Goal: Task Accomplishment & Management: Use online tool/utility

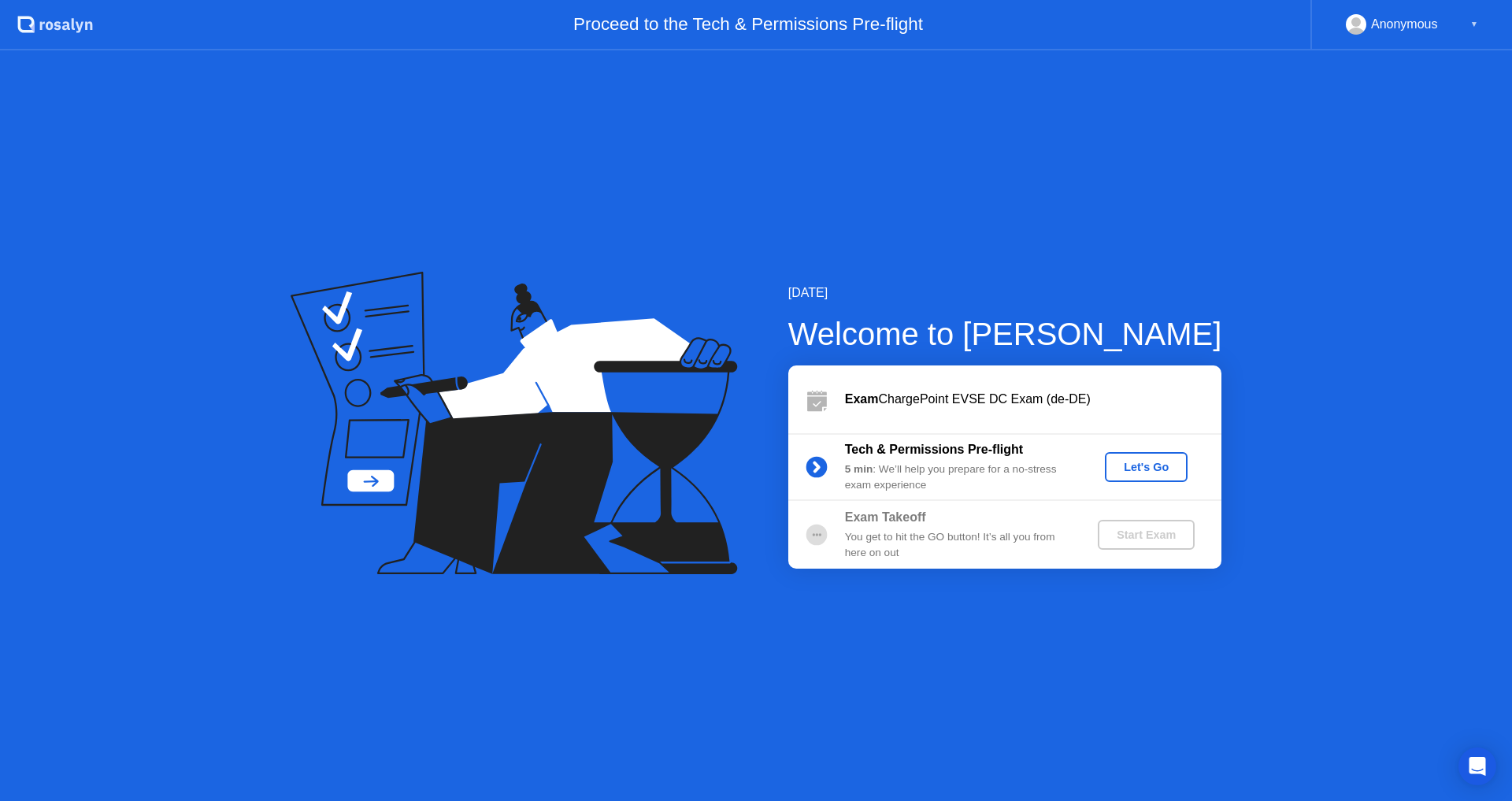
click at [1141, 463] on div "Let's Go" at bounding box center [1146, 468] width 70 height 13
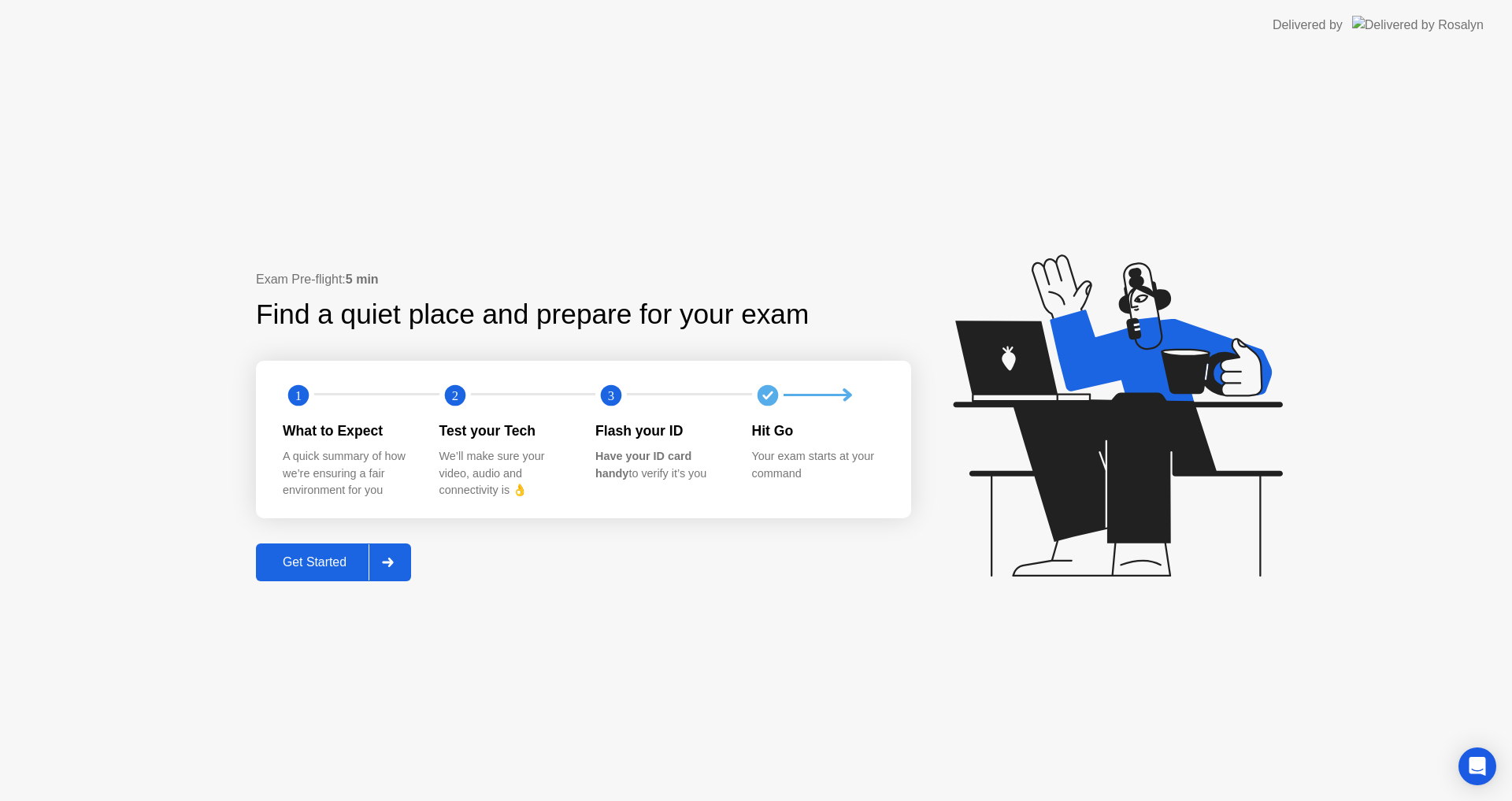
click at [334, 559] on div "Get Started" at bounding box center [315, 562] width 108 height 14
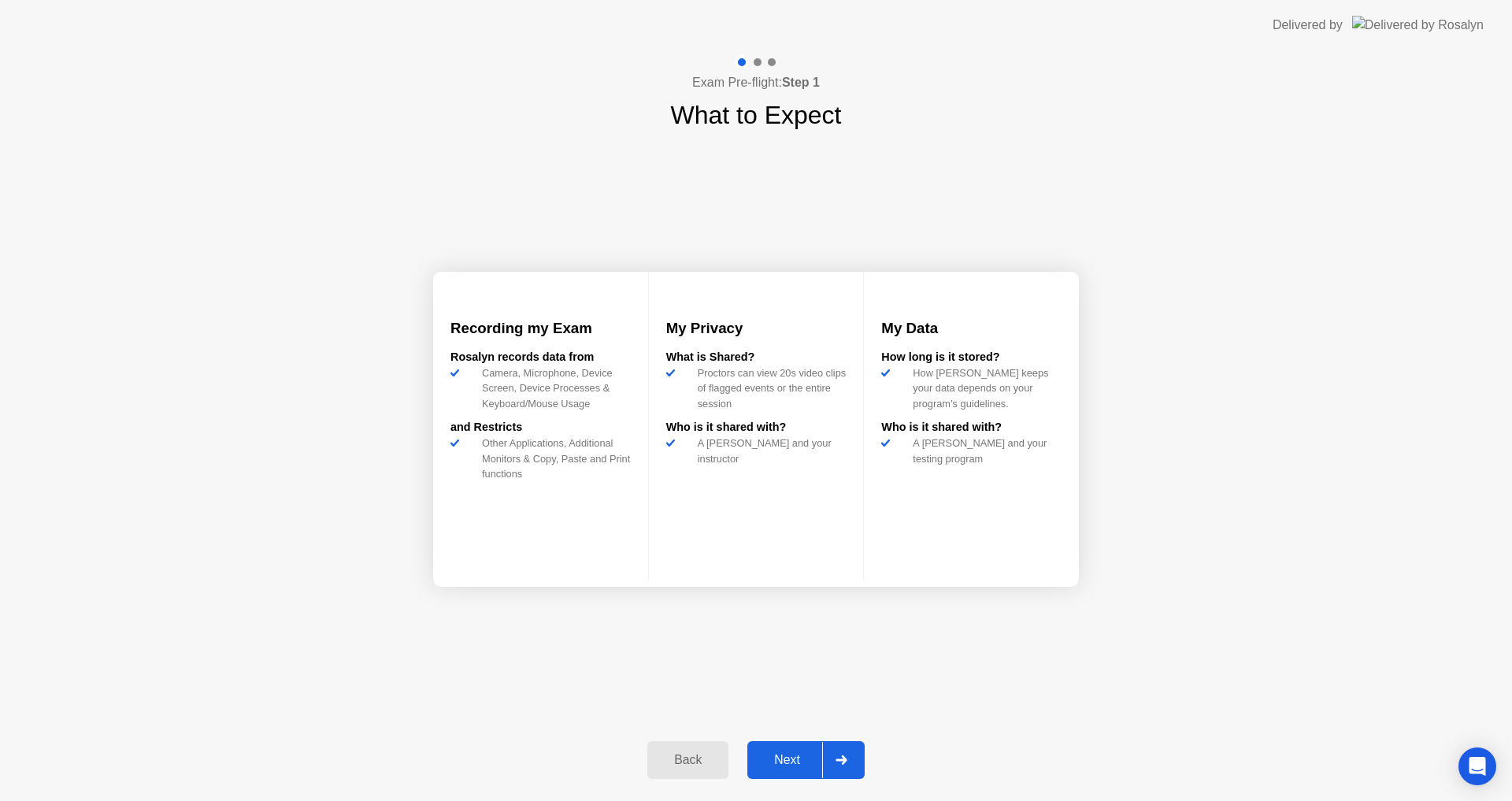
click at [791, 755] on div "Next" at bounding box center [787, 760] width 70 height 14
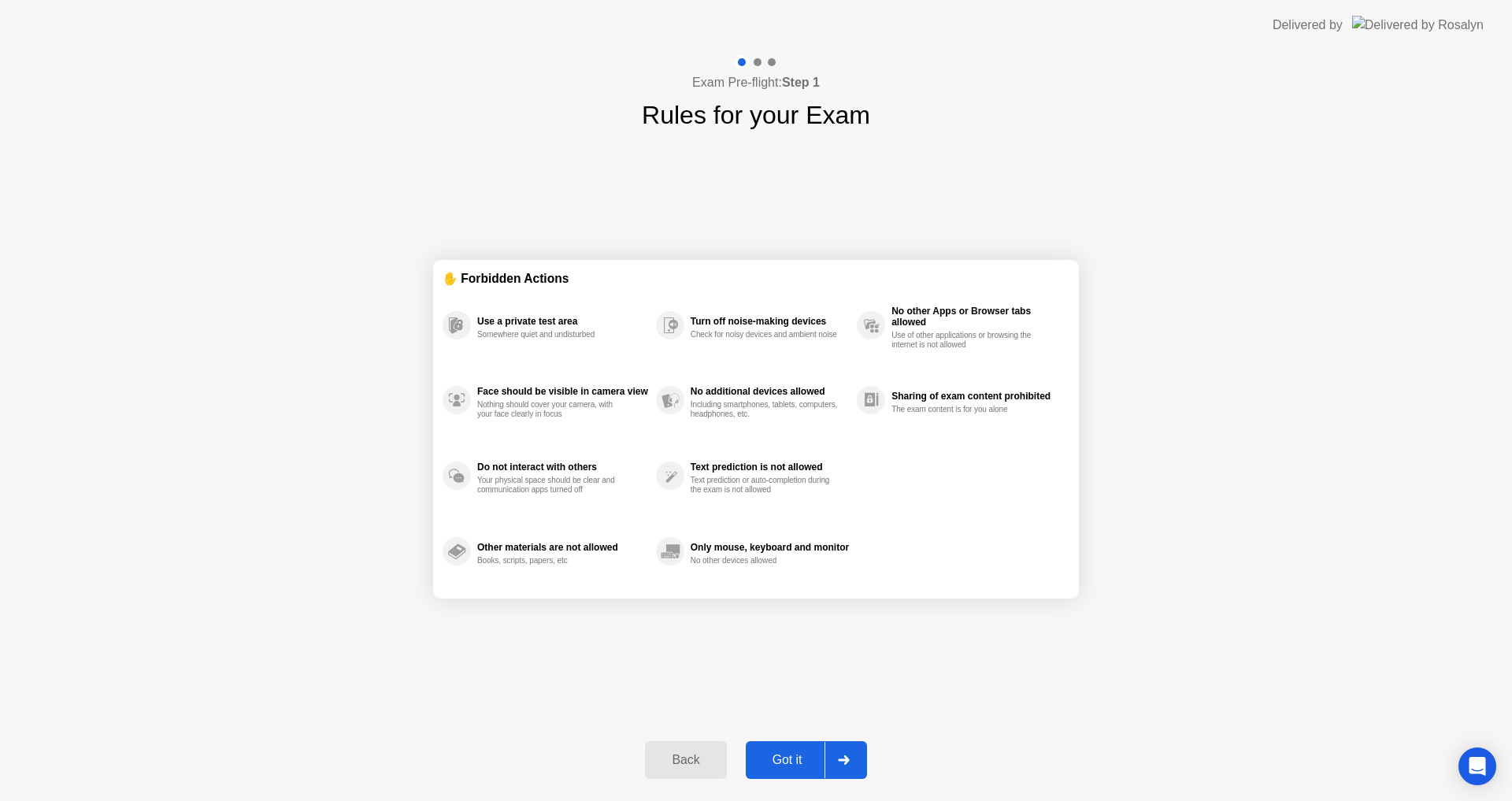
click at [792, 755] on div "Got it" at bounding box center [788, 760] width 74 height 14
select select "**********"
select select "*******"
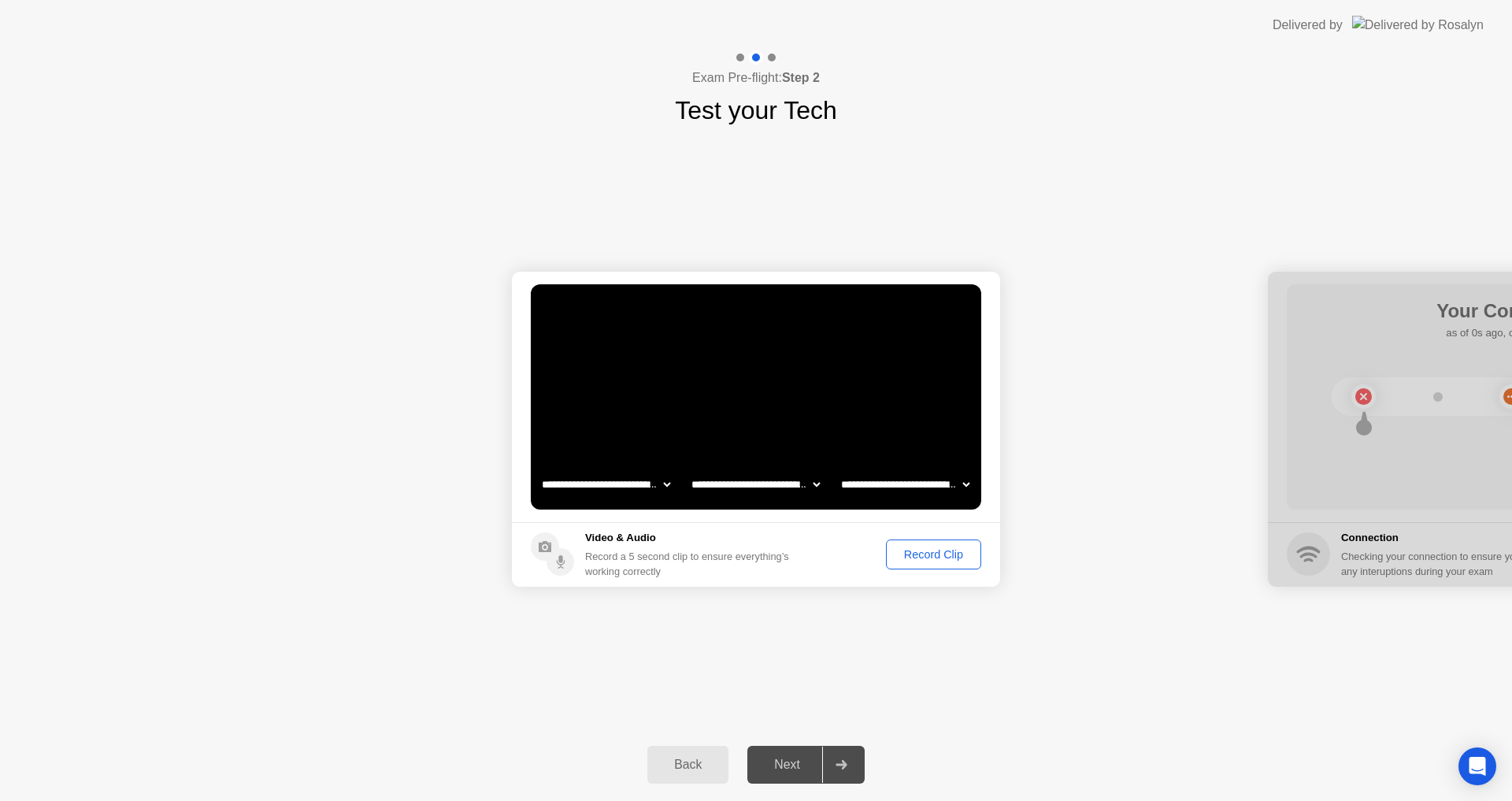
click at [797, 768] on div "Next" at bounding box center [787, 765] width 70 height 14
click at [932, 532] on footer "Video & Audio Record a 5 second clip to ensure everything’s working correctly R…" at bounding box center [756, 554] width 488 height 64
click at [931, 560] on div "Record Clip" at bounding box center [934, 555] width 85 height 13
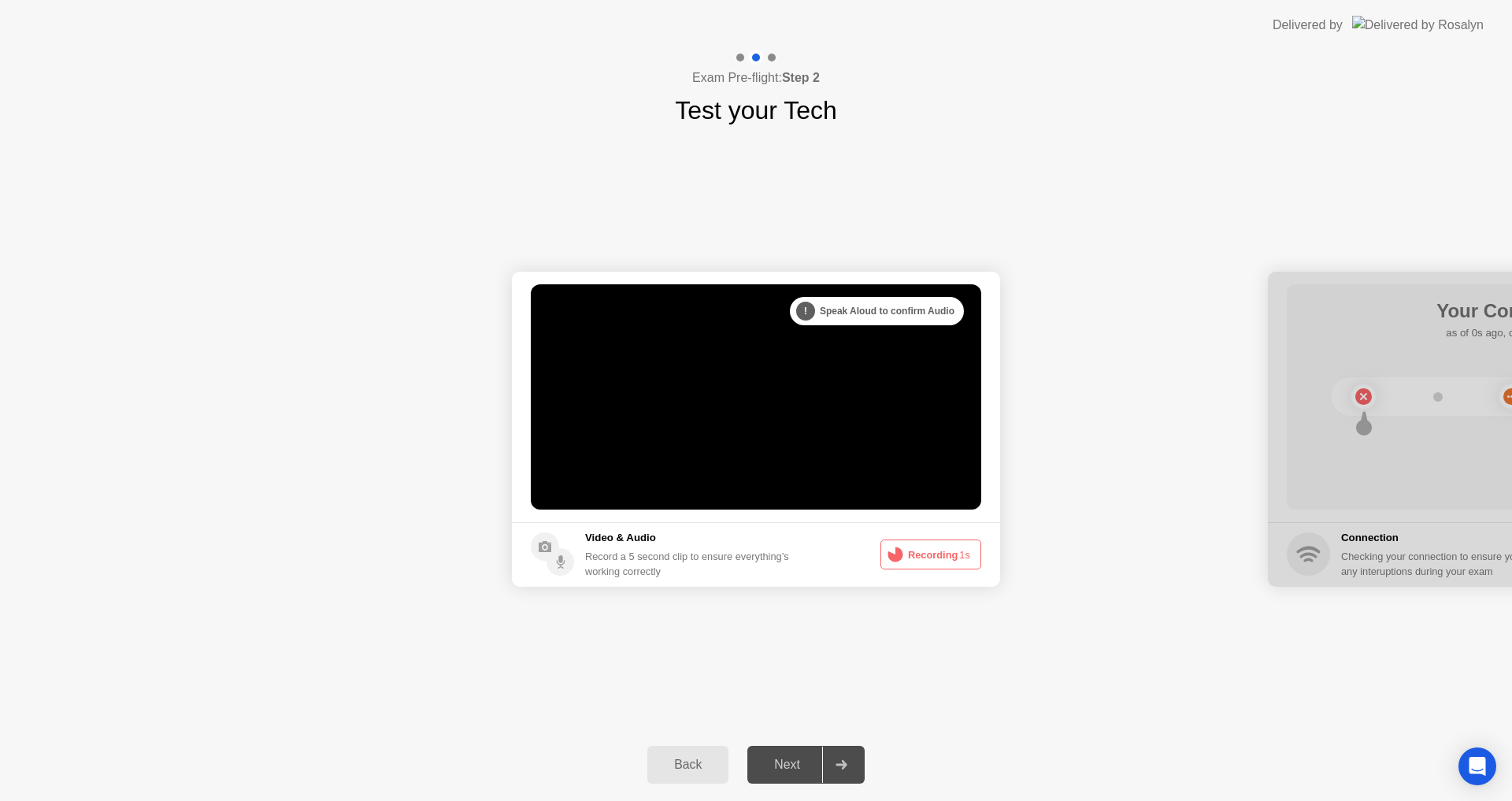
click at [931, 560] on button "Recording 1s" at bounding box center [931, 554] width 101 height 30
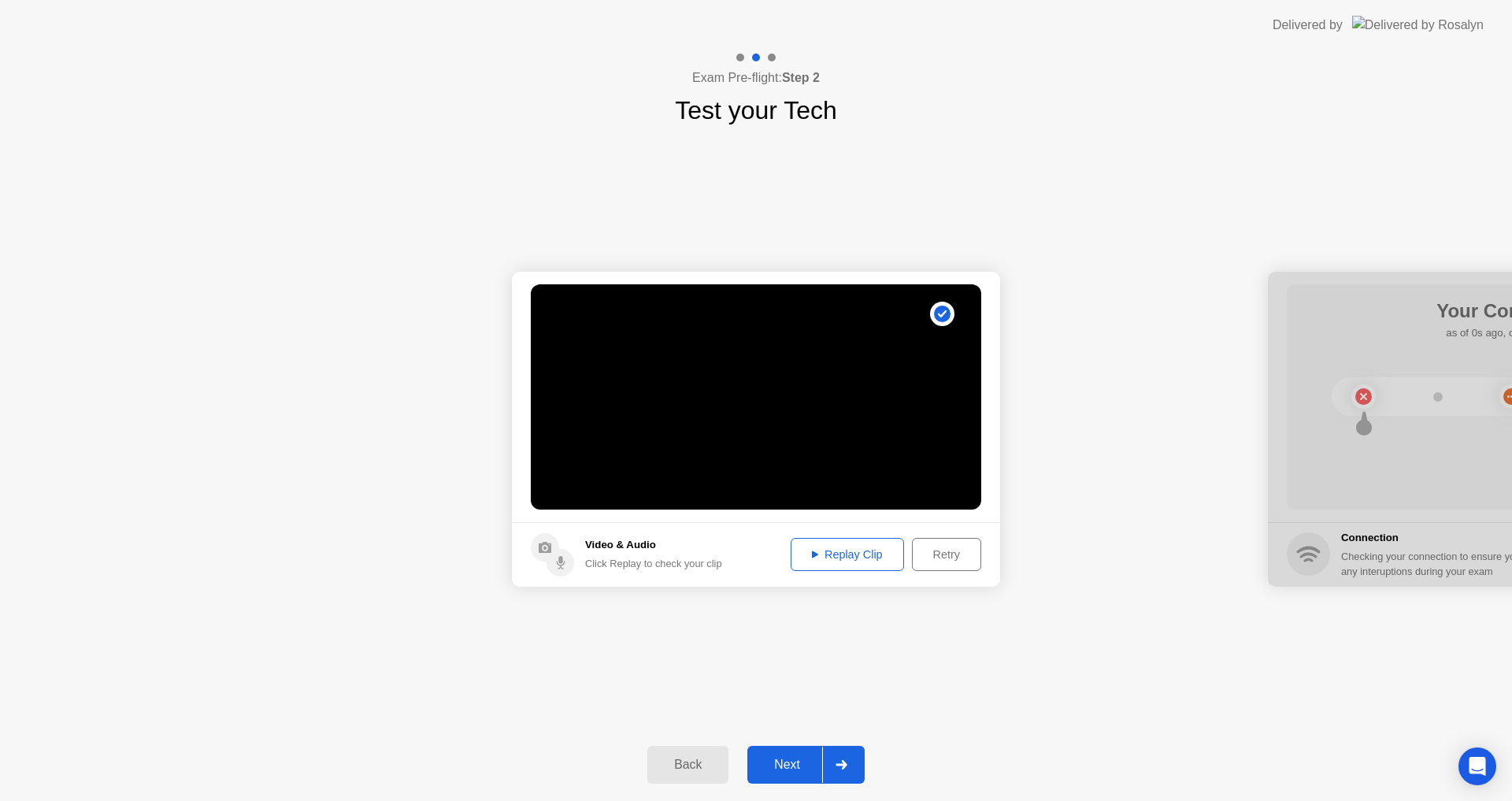
click at [835, 550] on div "Replay Clip" at bounding box center [847, 555] width 102 height 13
click at [834, 559] on div "Replay Clip" at bounding box center [847, 555] width 102 height 13
click at [671, 544] on h5 "Video & Audio" at bounding box center [653, 545] width 137 height 16
click at [627, 547] on h5 "Video & Audio" at bounding box center [653, 545] width 137 height 16
click at [541, 550] on icon at bounding box center [546, 548] width 13 height 11
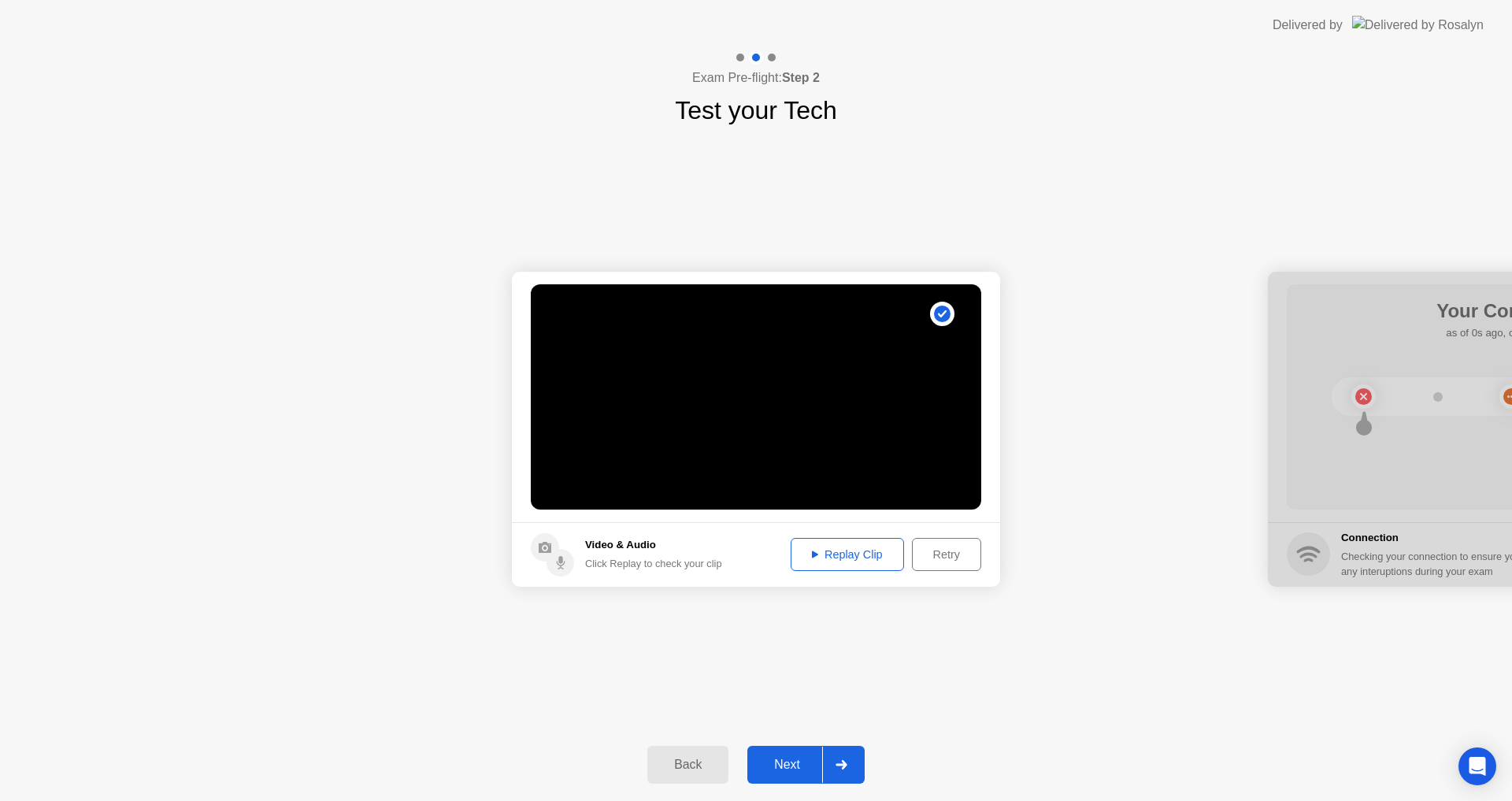
click at [938, 318] on circle at bounding box center [942, 314] width 17 height 17
click at [831, 401] on video at bounding box center [756, 397] width 451 height 225
click at [950, 554] on div "Retry" at bounding box center [946, 555] width 59 height 13
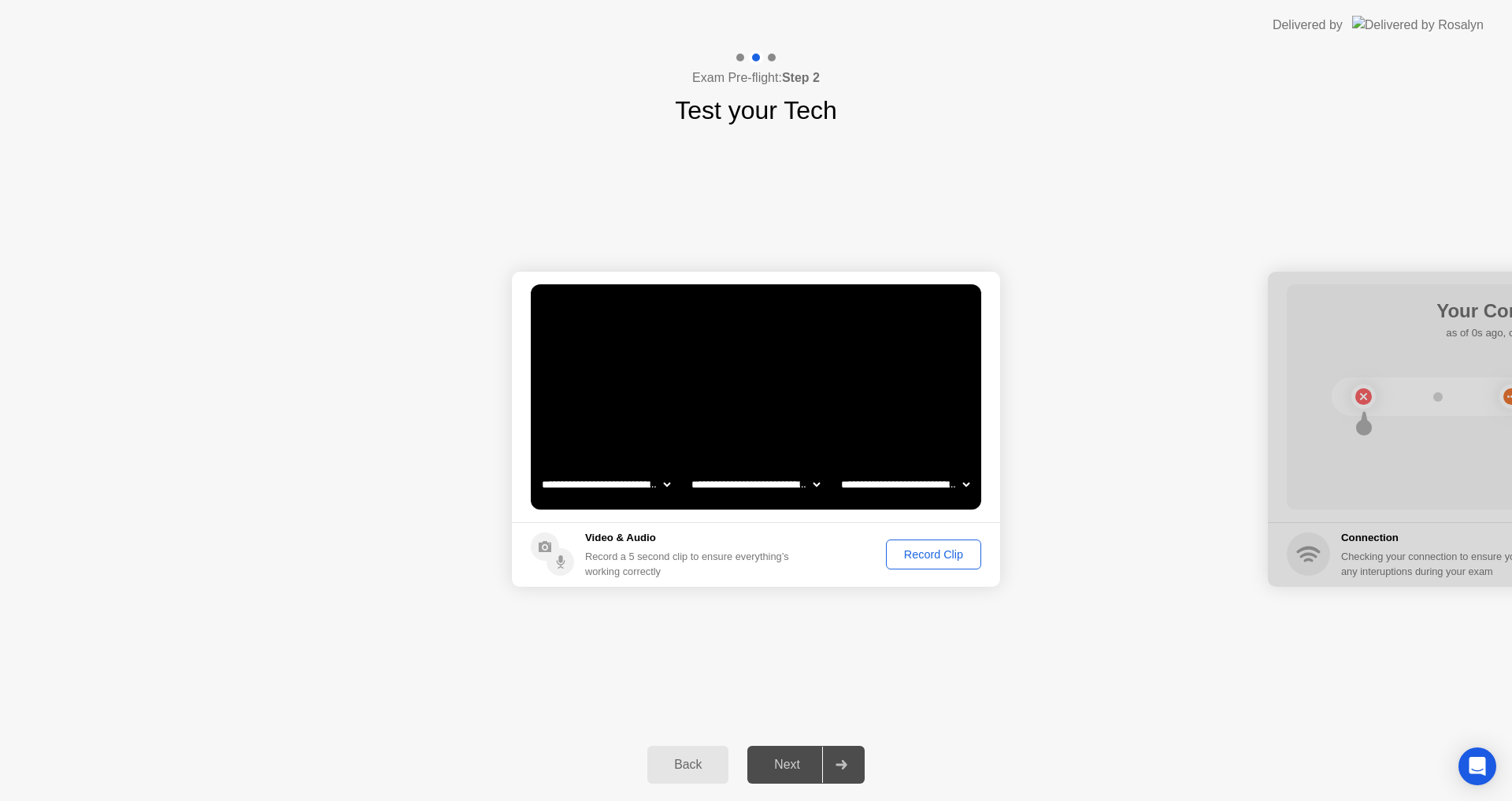
click at [689, 765] on div "Back" at bounding box center [687, 765] width 72 height 14
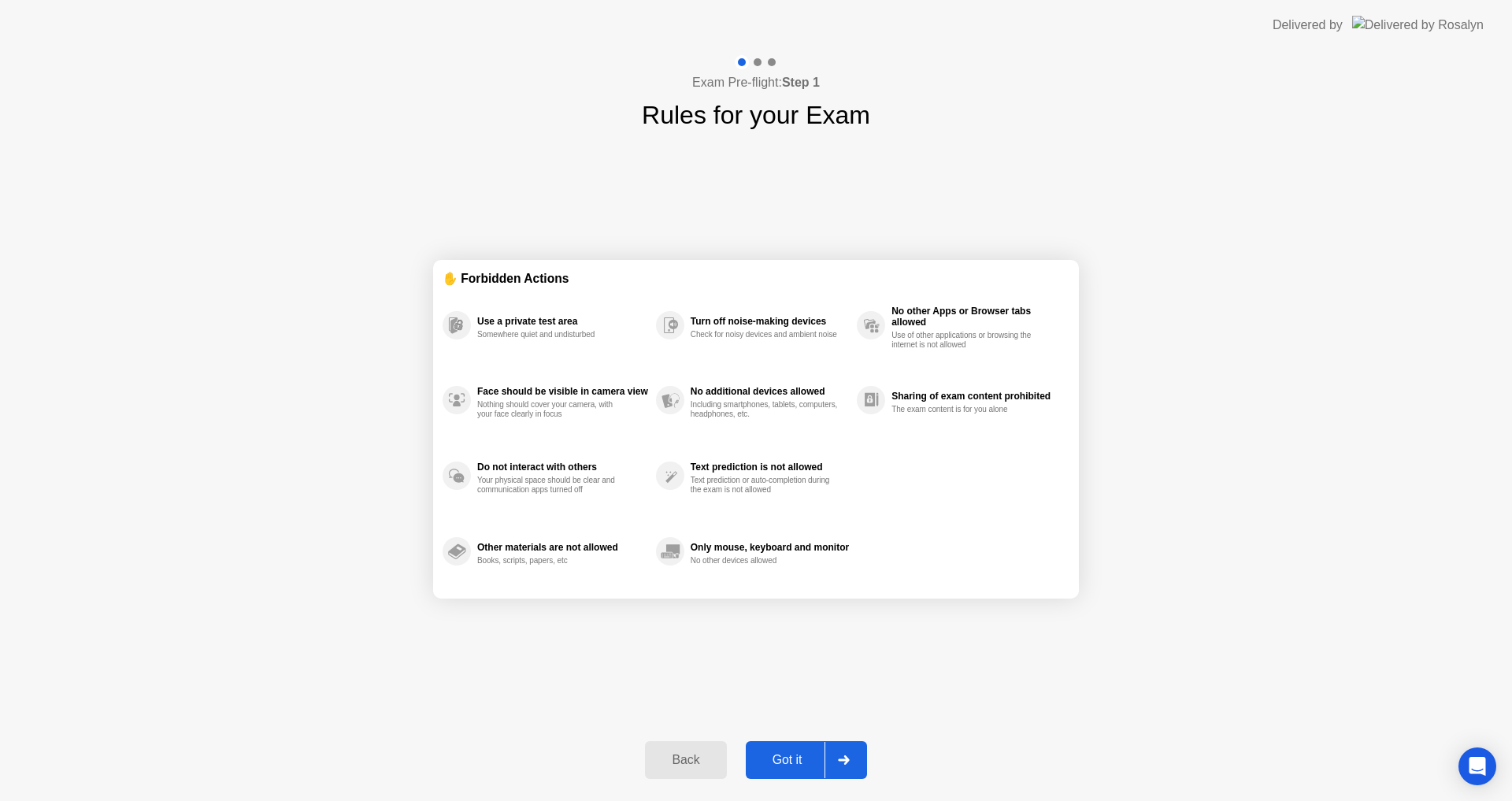
click at [770, 763] on div "Got it" at bounding box center [788, 760] width 74 height 14
select select "**********"
select select "*******"
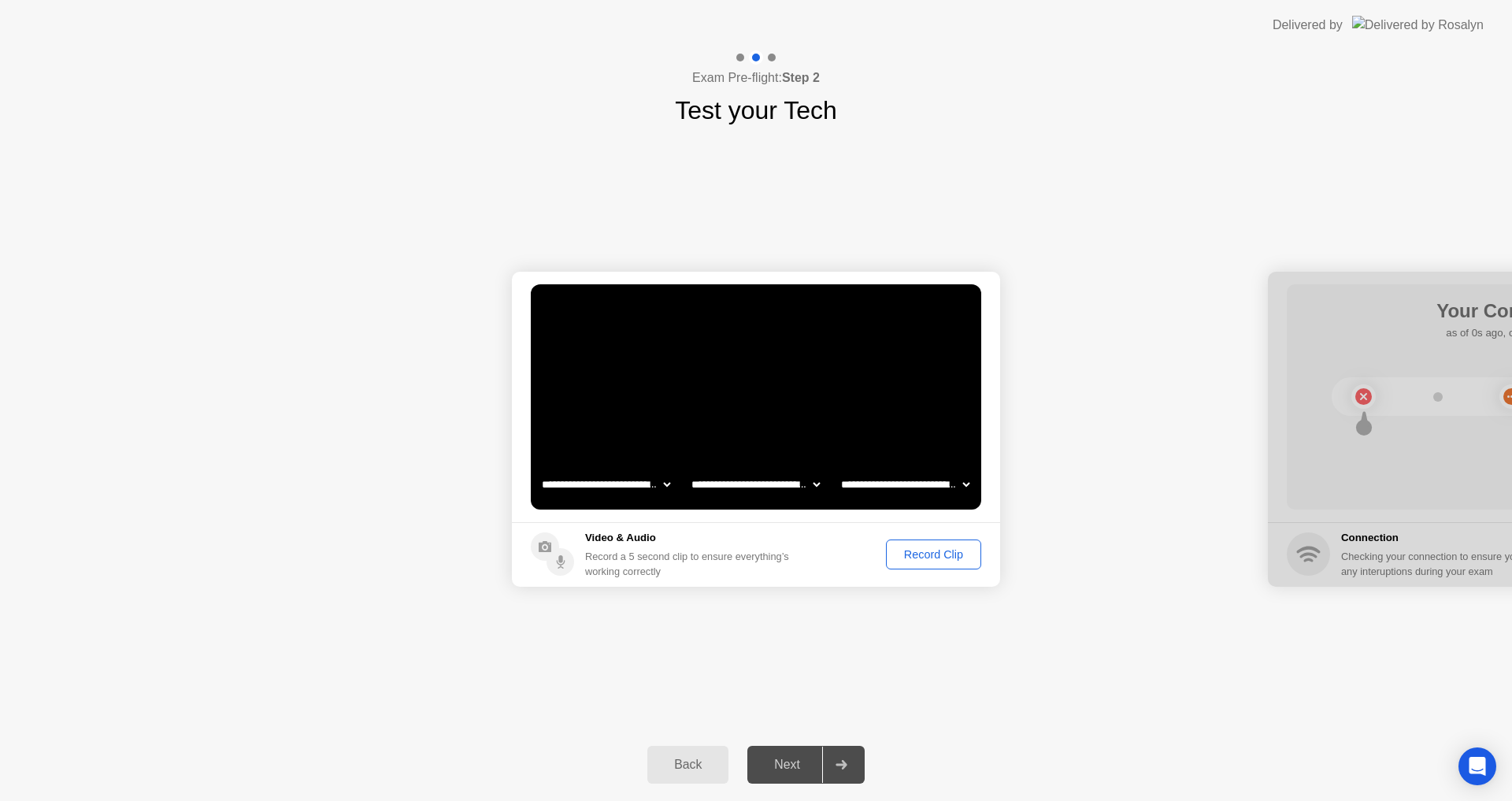
click at [915, 555] on div "Record Clip" at bounding box center [934, 555] width 85 height 13
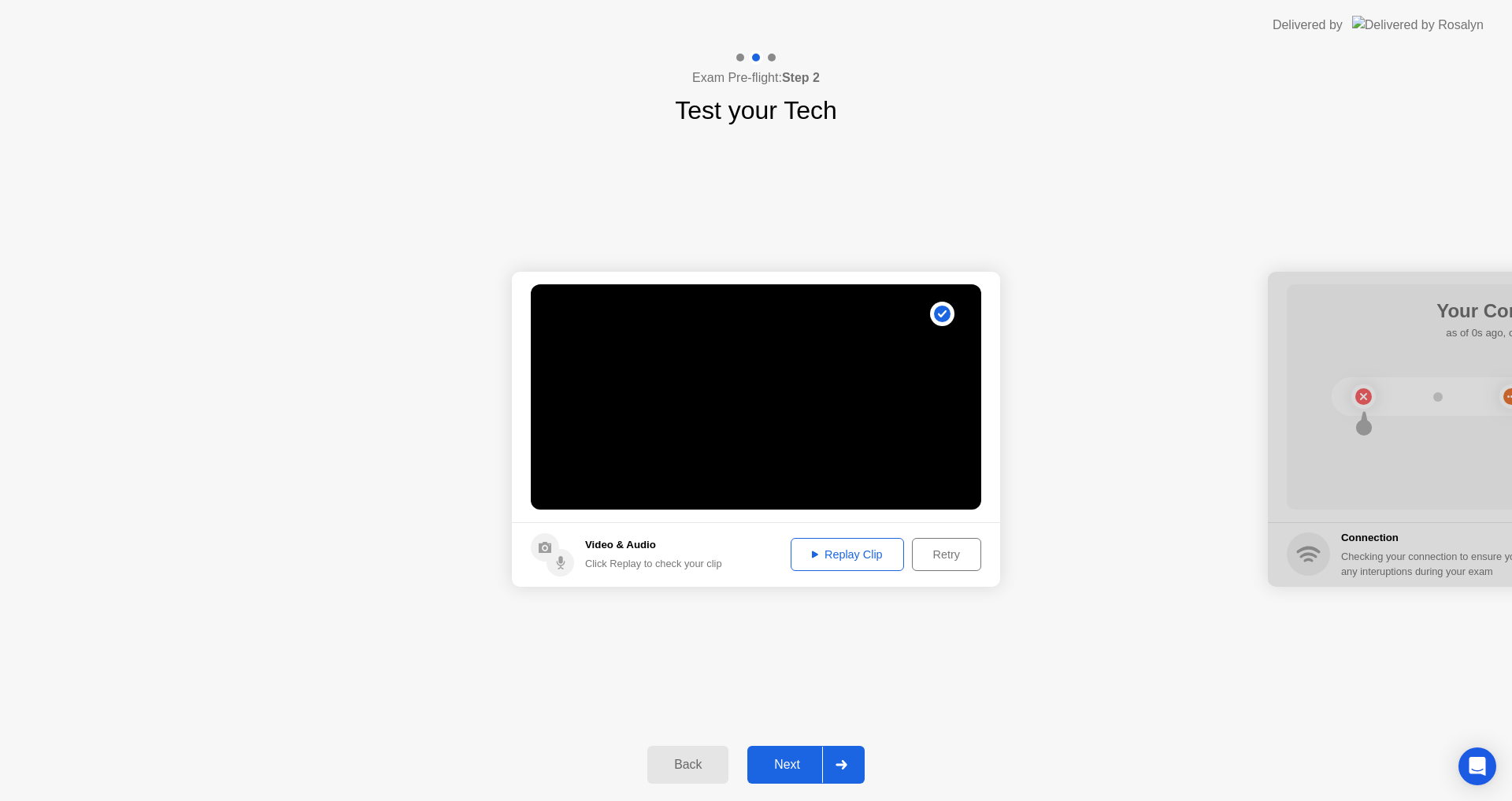
click at [784, 759] on div "Next" at bounding box center [787, 765] width 70 height 14
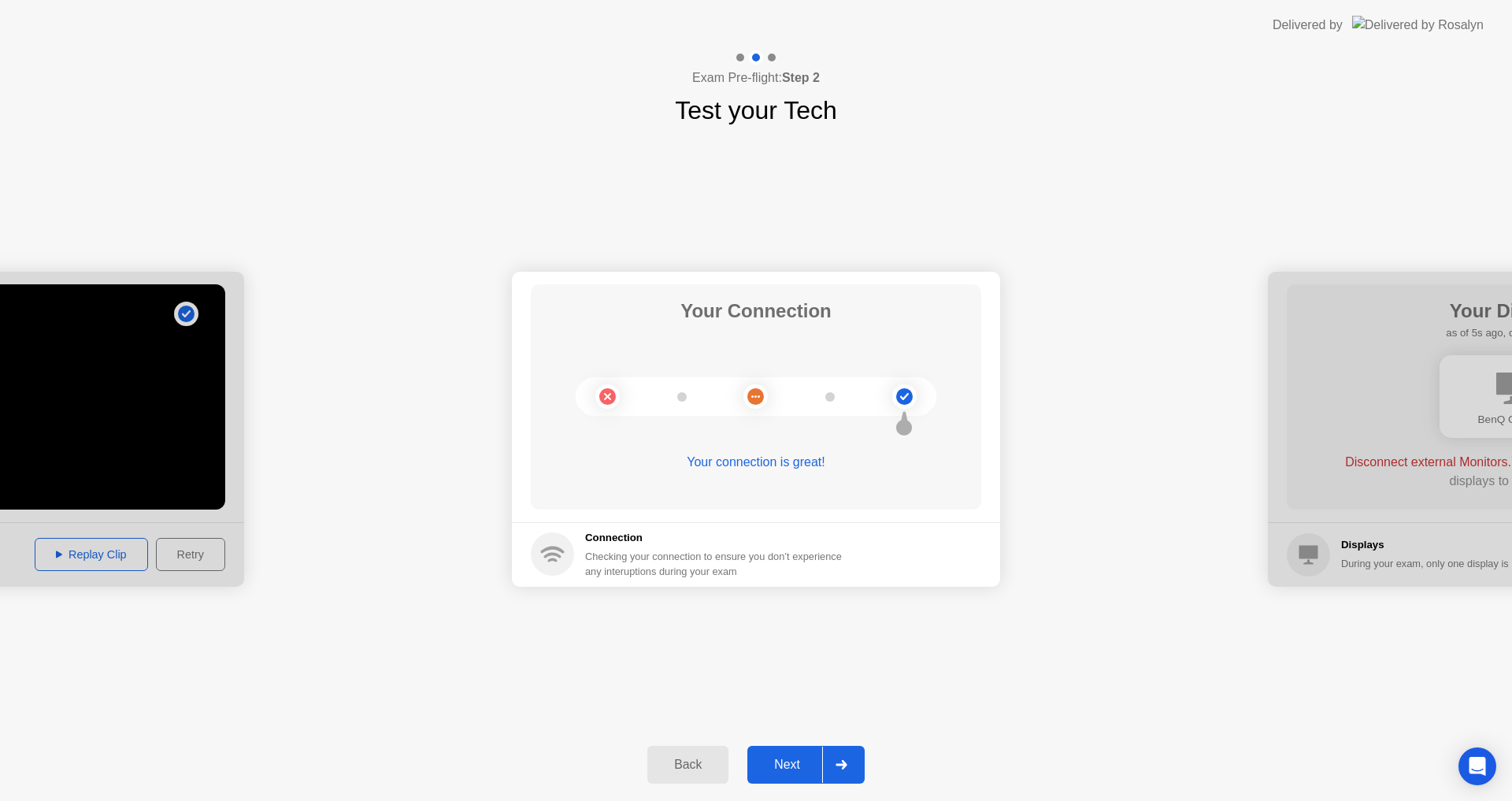
click at [857, 763] on div at bounding box center [841, 765] width 38 height 36
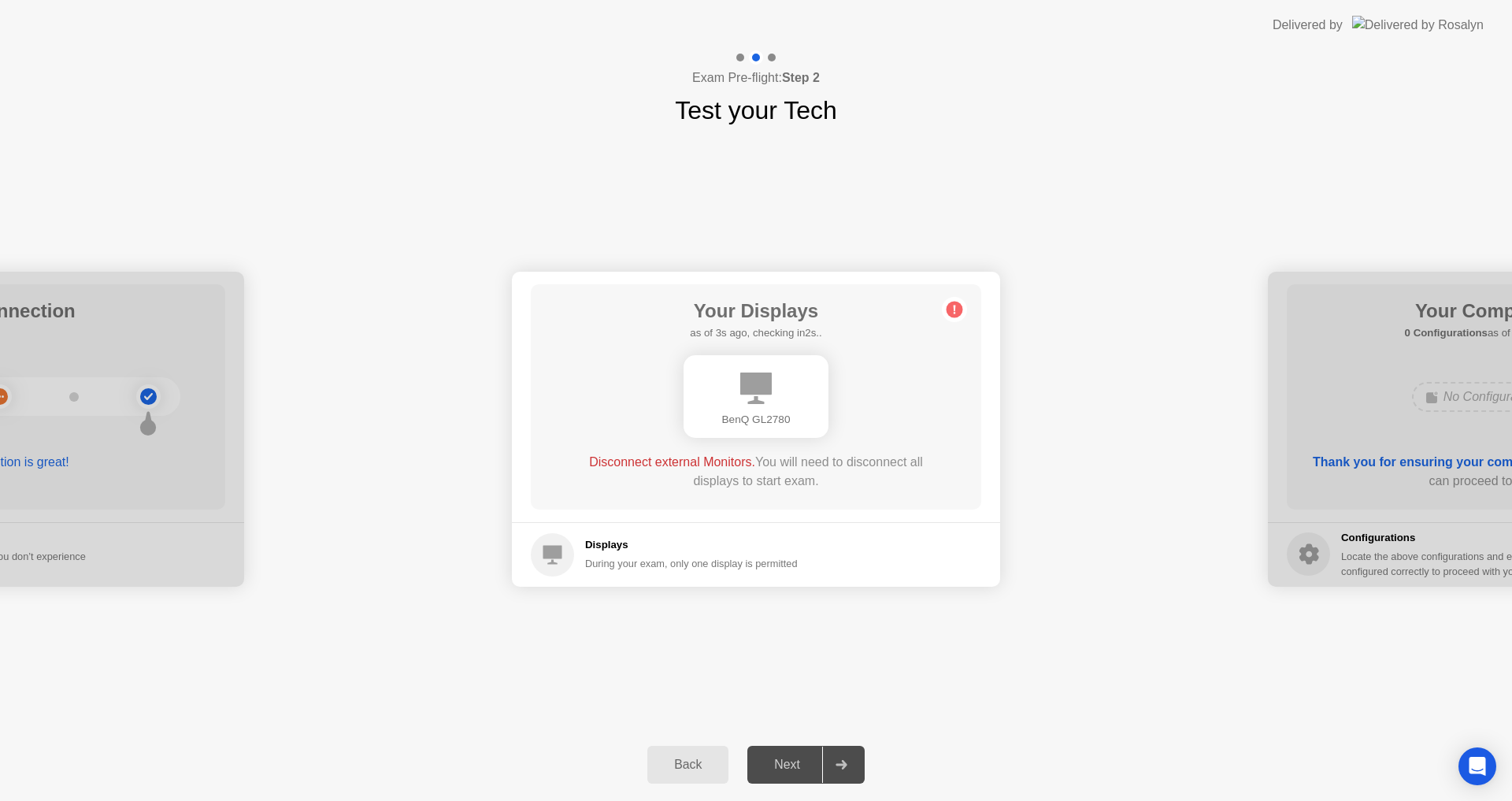
click at [844, 764] on icon at bounding box center [841, 765] width 11 height 9
click at [622, 561] on div "During your exam, only one display is permitted" at bounding box center [691, 563] width 212 height 15
click at [785, 765] on div "Next" at bounding box center [787, 765] width 70 height 14
